Goal: Information Seeking & Learning: Learn about a topic

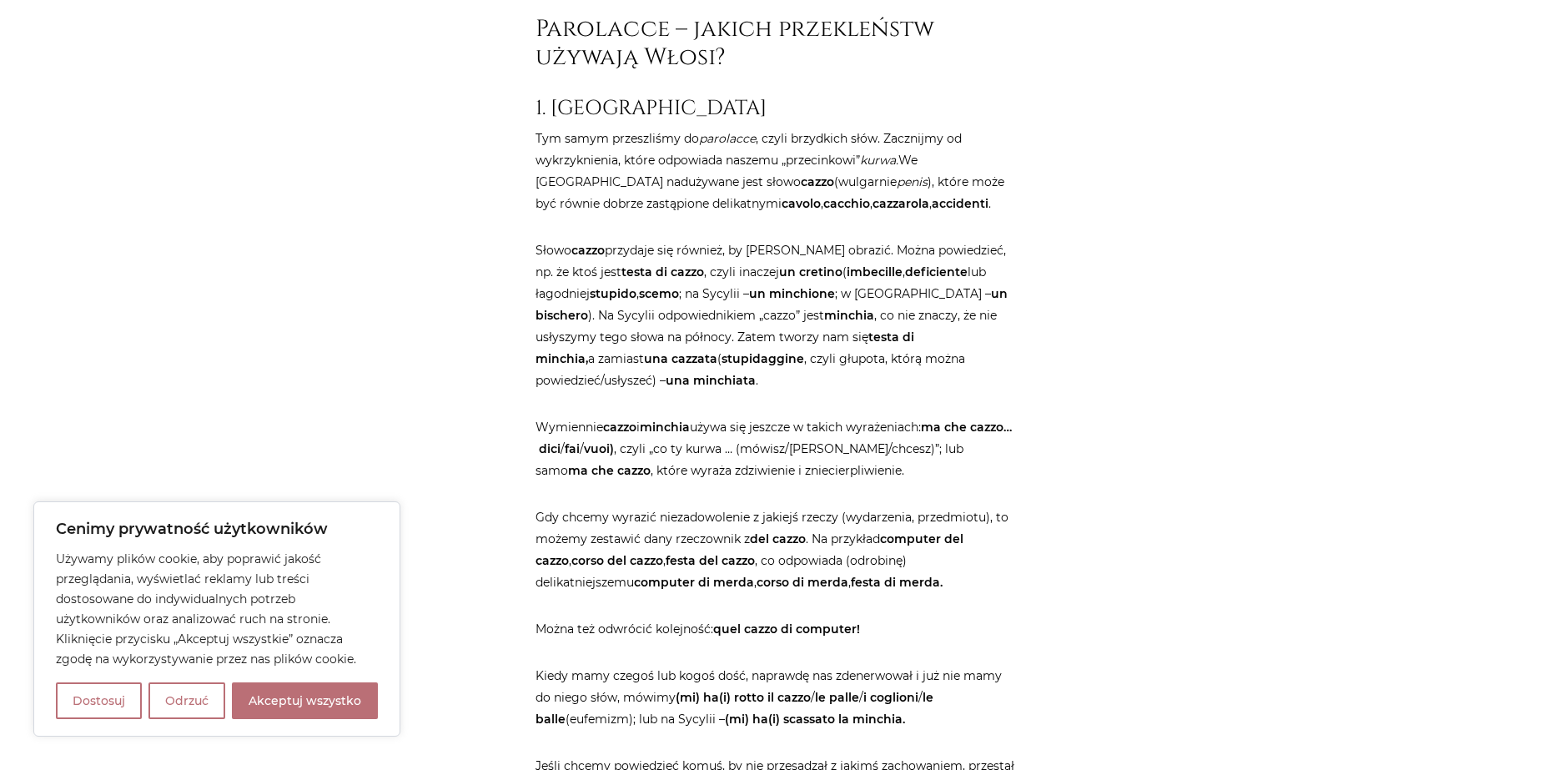
scroll to position [2335, 0]
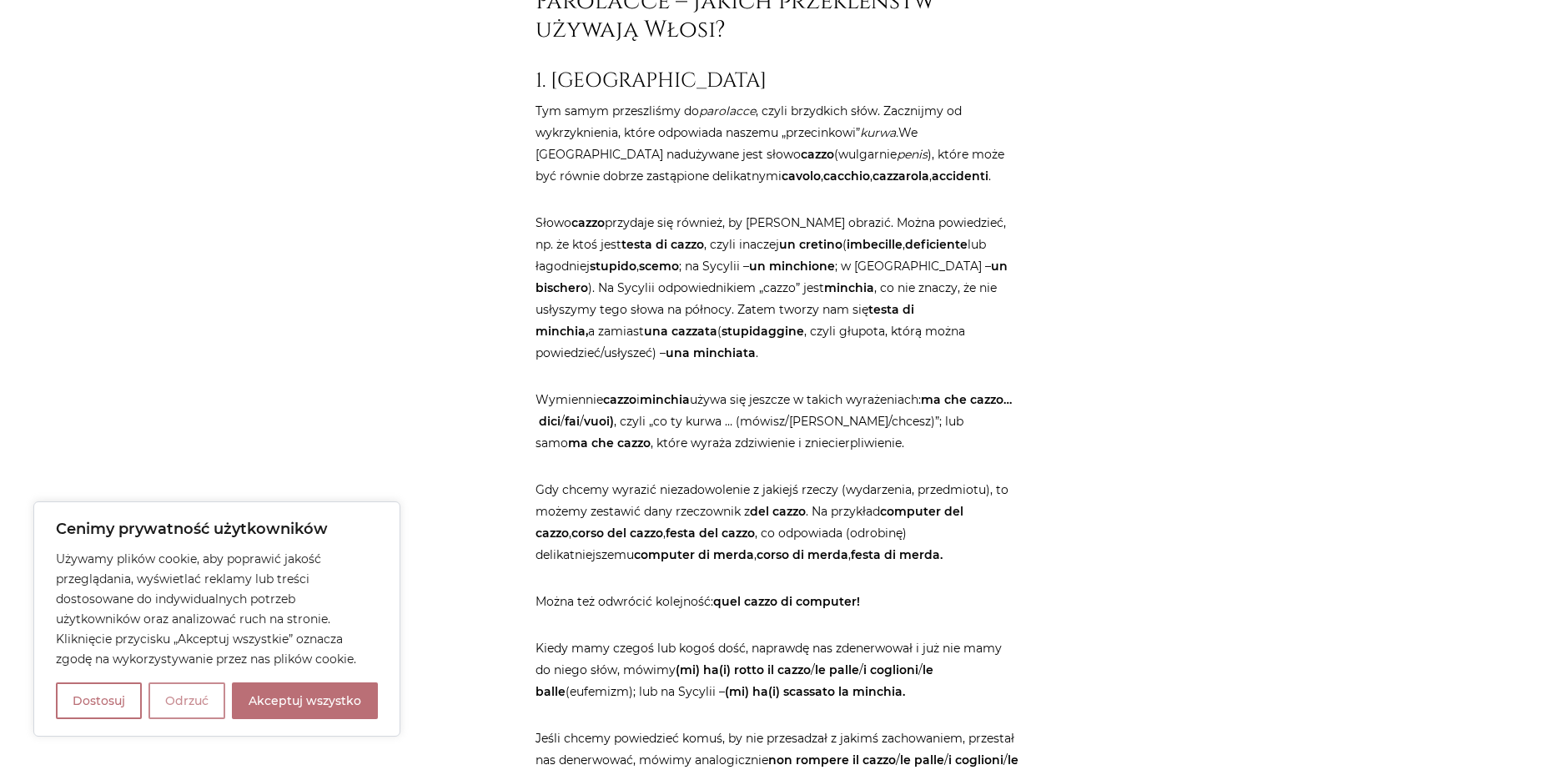
click at [179, 702] on button "Odrzuć" at bounding box center [186, 700] width 77 height 37
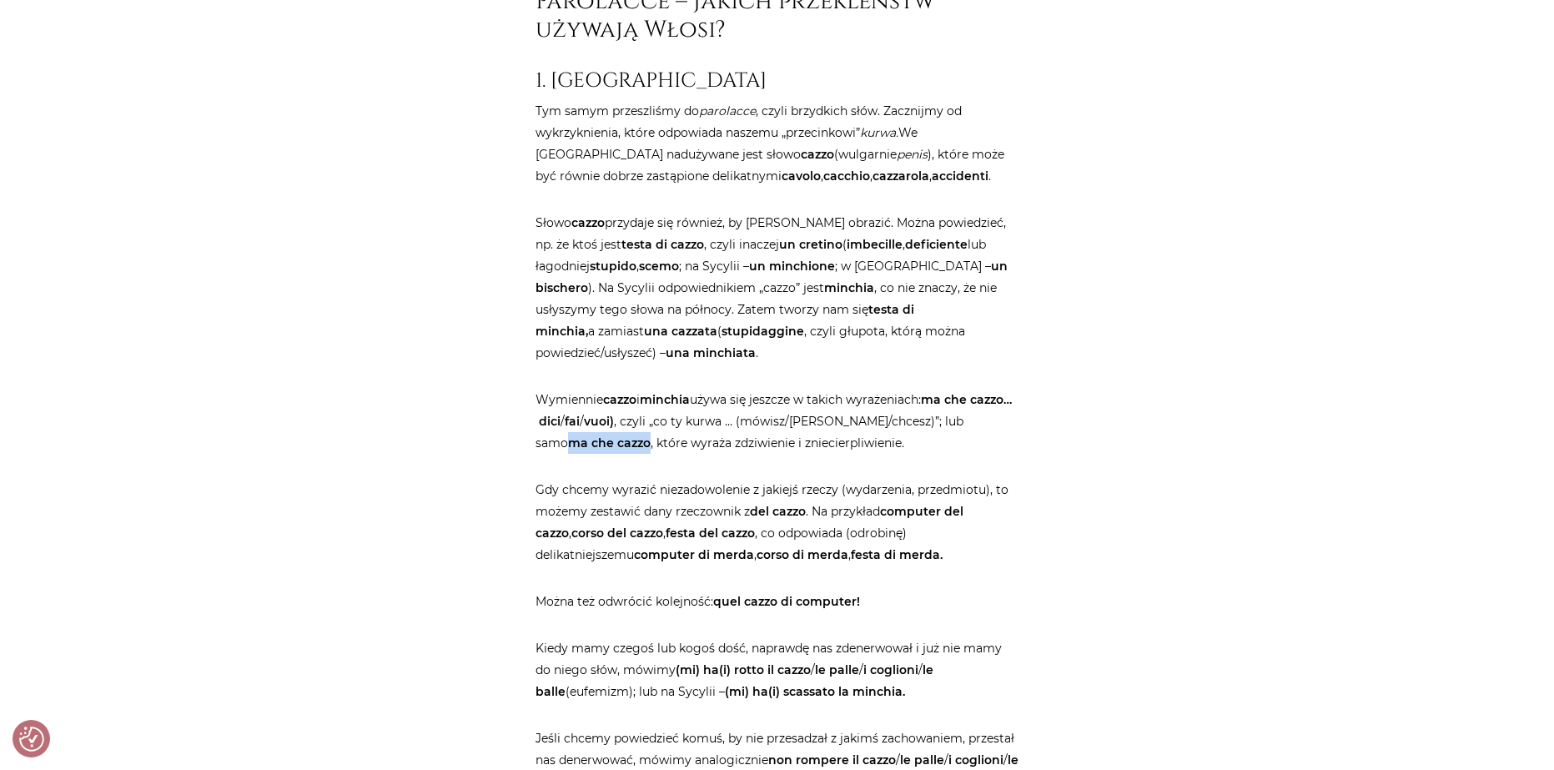
drag, startPoint x: 572, startPoint y: 462, endPoint x: 650, endPoint y: 466, distance: 77.7
click at [650, 450] on strong "ma che cazzo" at bounding box center [609, 442] width 83 height 15
copy strong "ma che cazzo"
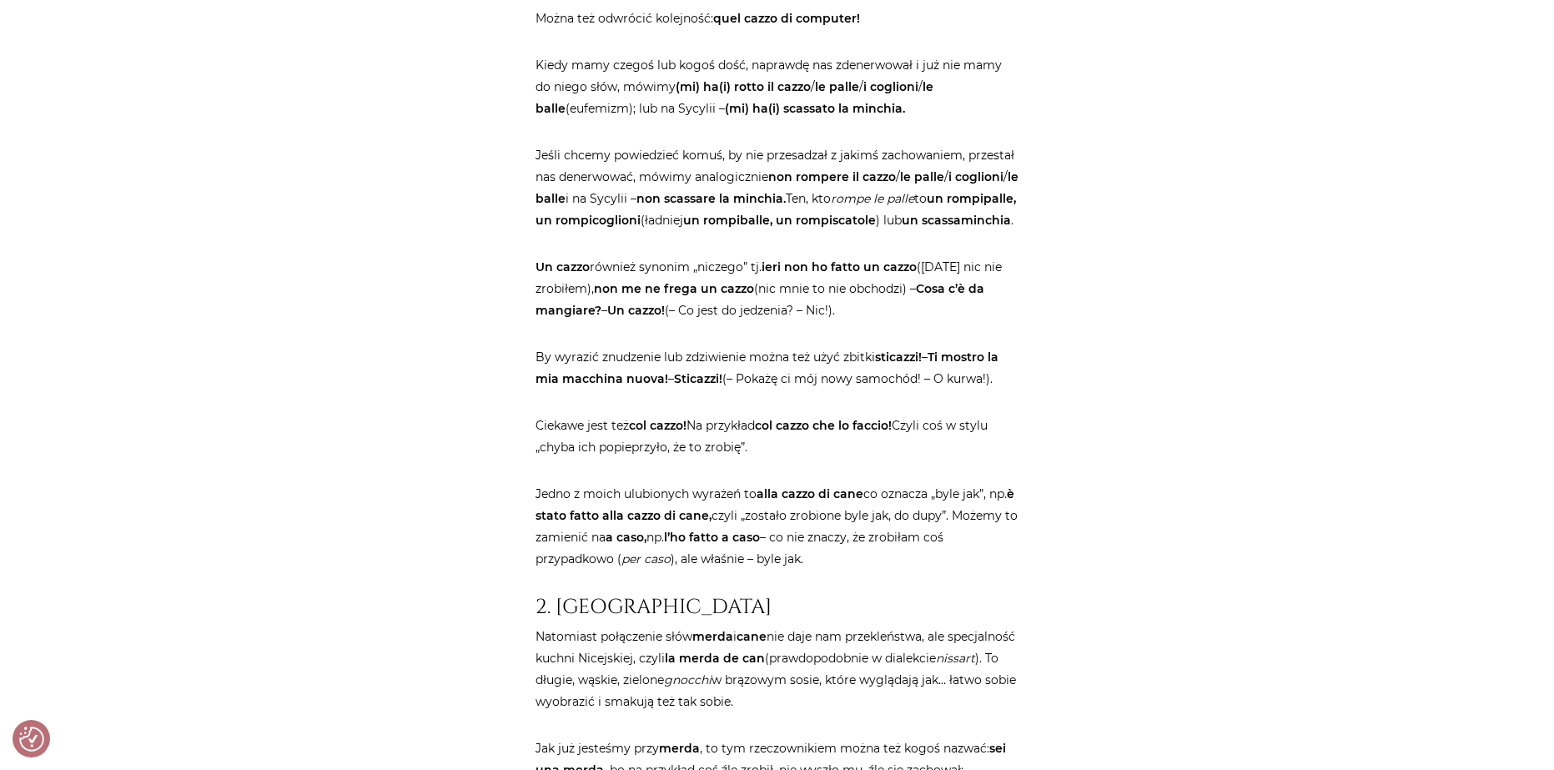
scroll to position [2919, 0]
click at [666, 385] on strong "Ti mostro la mia macchina nuova!" at bounding box center [766, 367] width 463 height 37
drag, startPoint x: 676, startPoint y: 422, endPoint x: 724, endPoint y: 429, distance: 48.0
click at [724, 389] on p "By wyrazić znudzenie lub zdziwienie można też użyć zbitki sticazzi! – Ti mostro…" at bounding box center [777, 366] width 484 height 43
copy strong "Sticazzi!"
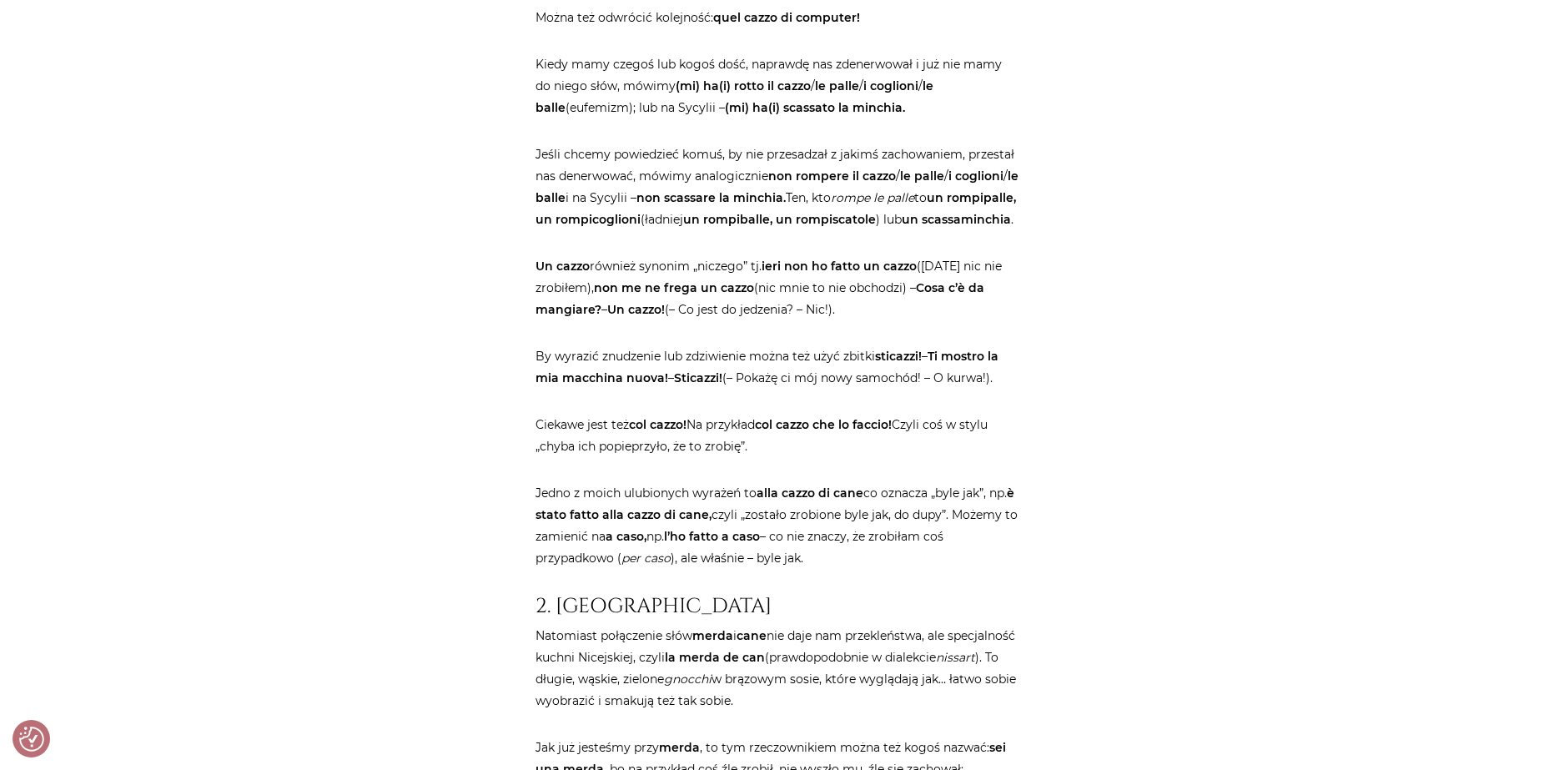
click at [393, 330] on div "Strona główna / Blog / Jak to powiedzieć? / Przekleństwa po włosku. Bez cenzury…" at bounding box center [777, 583] width 1001 height 6599
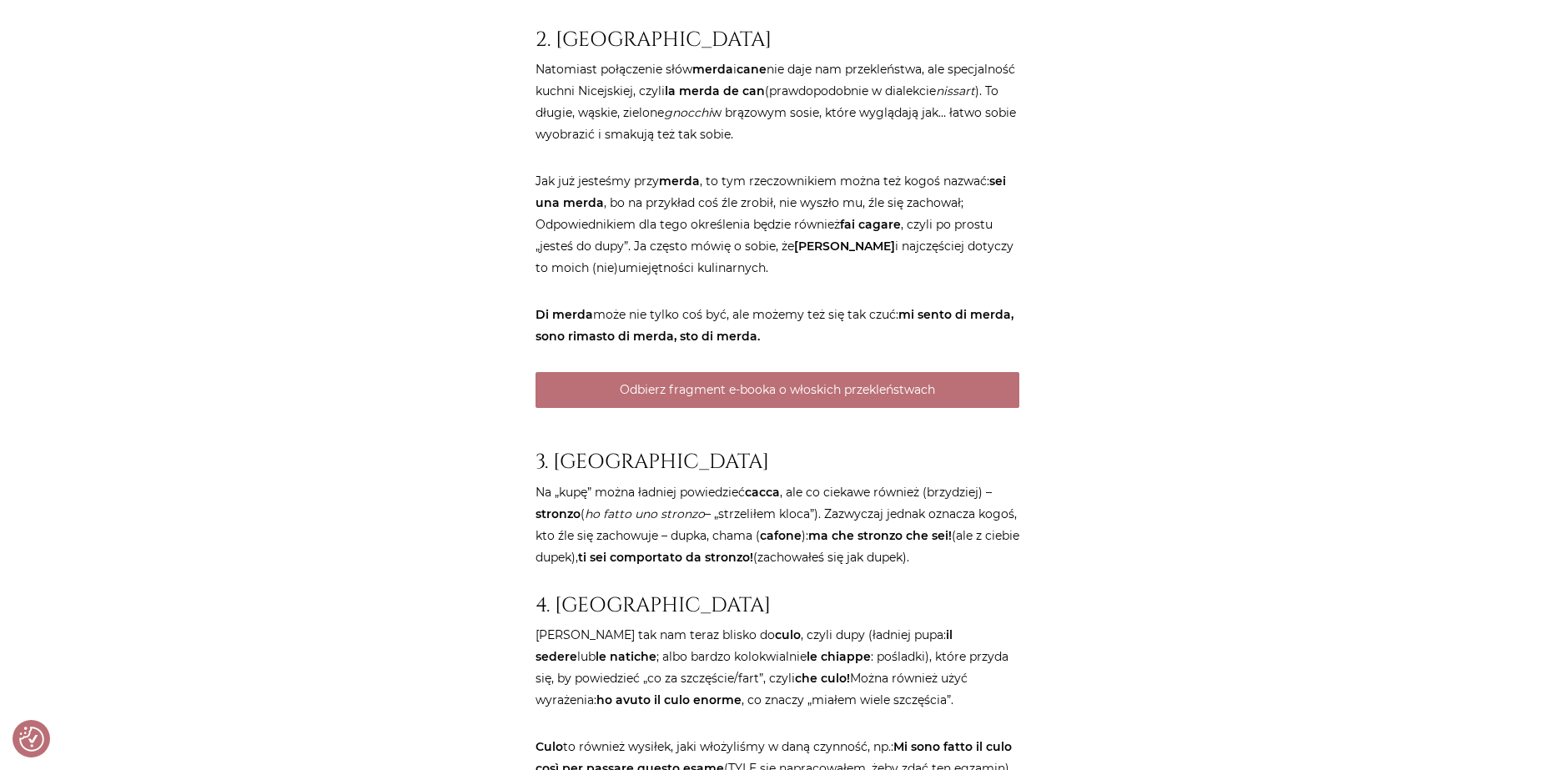
scroll to position [3502, 0]
